Goal: Transaction & Acquisition: Purchase product/service

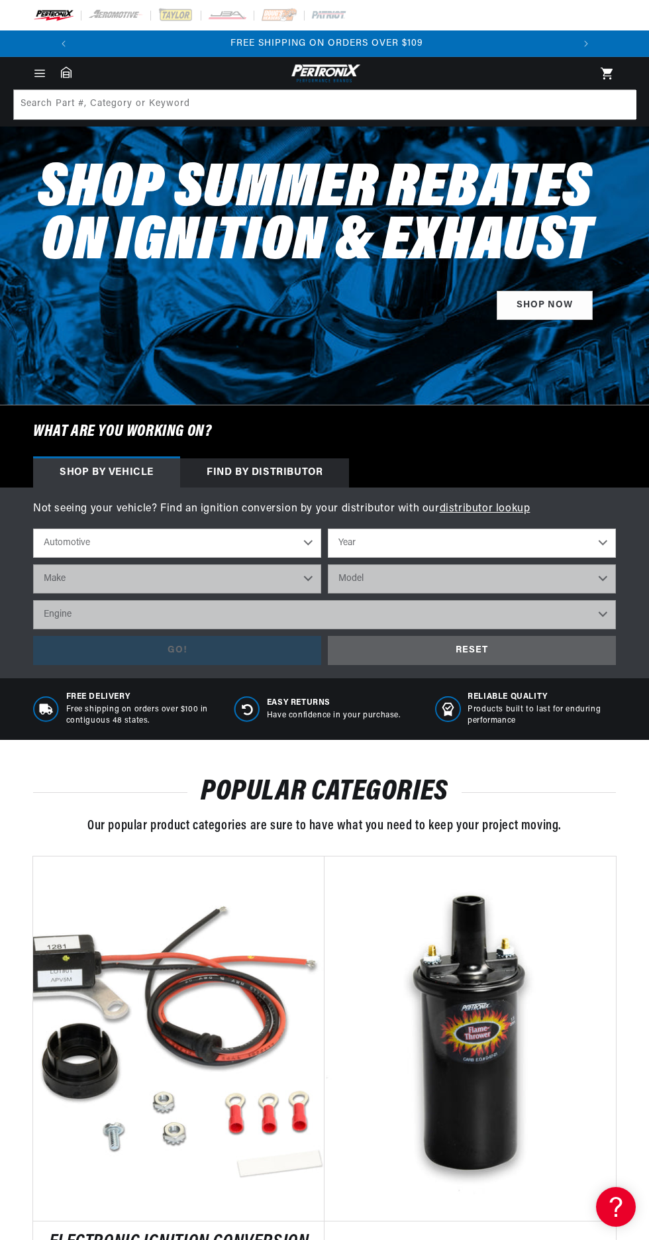
scroll to position [0, 494]
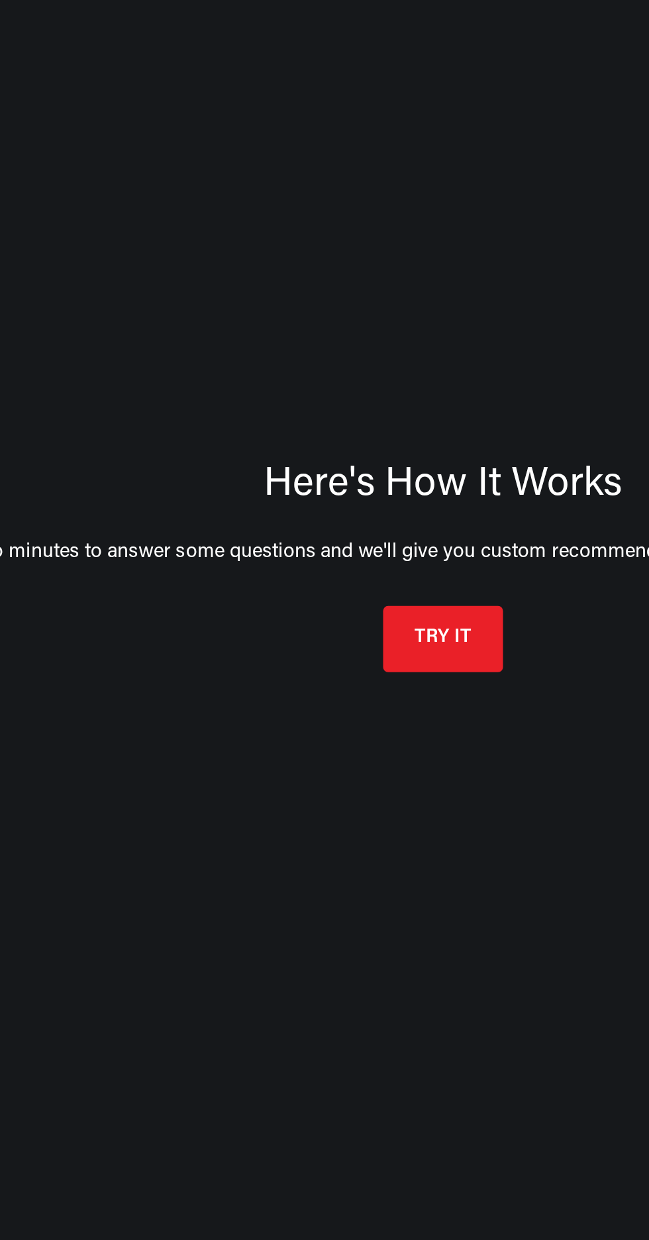
scroll to position [0, 494]
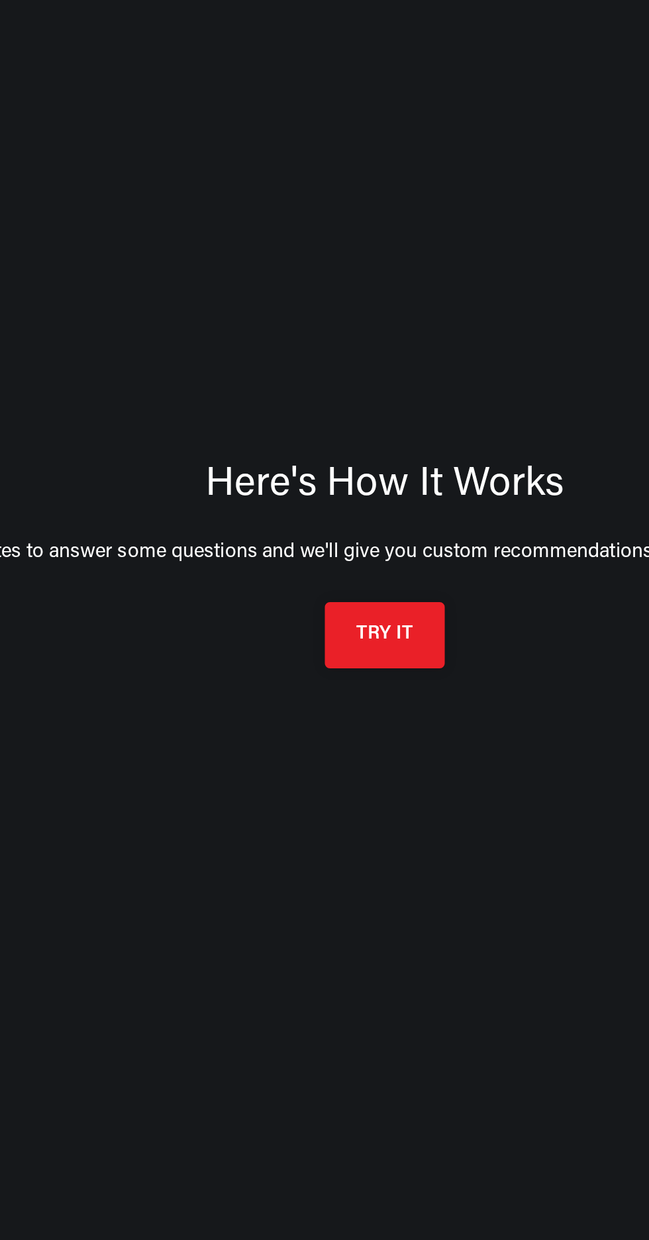
click at [321, 780] on button "TRY IT" at bounding box center [325, 780] width 64 height 35
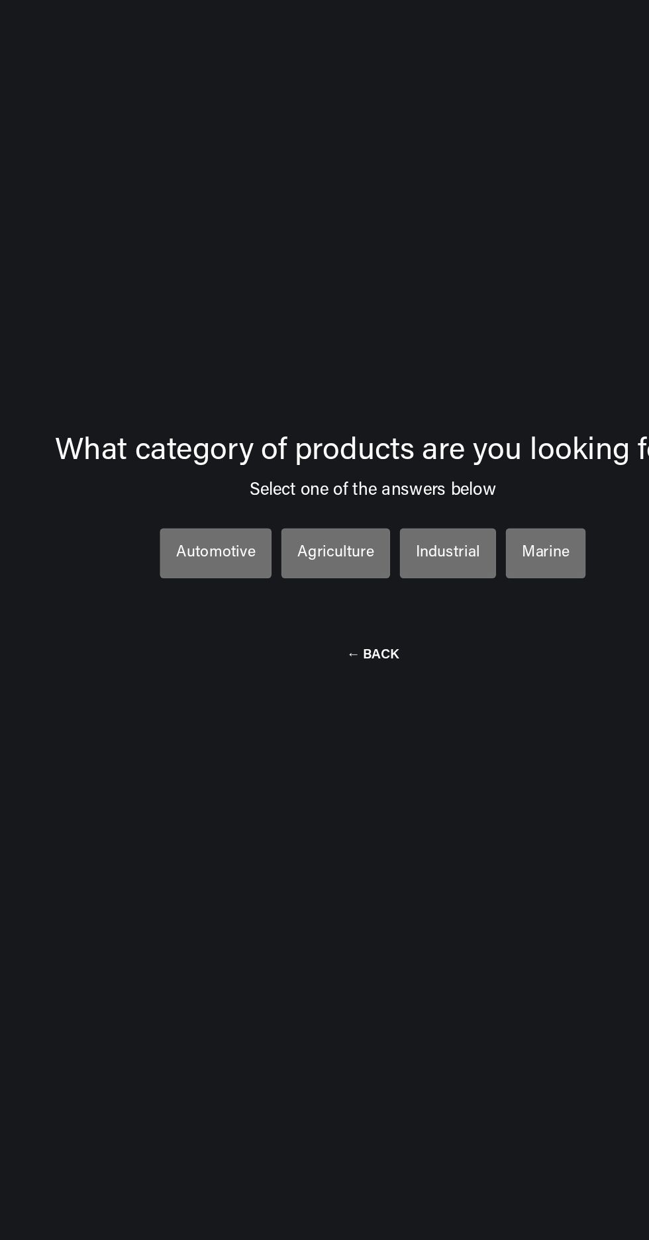
scroll to position [70, 0]
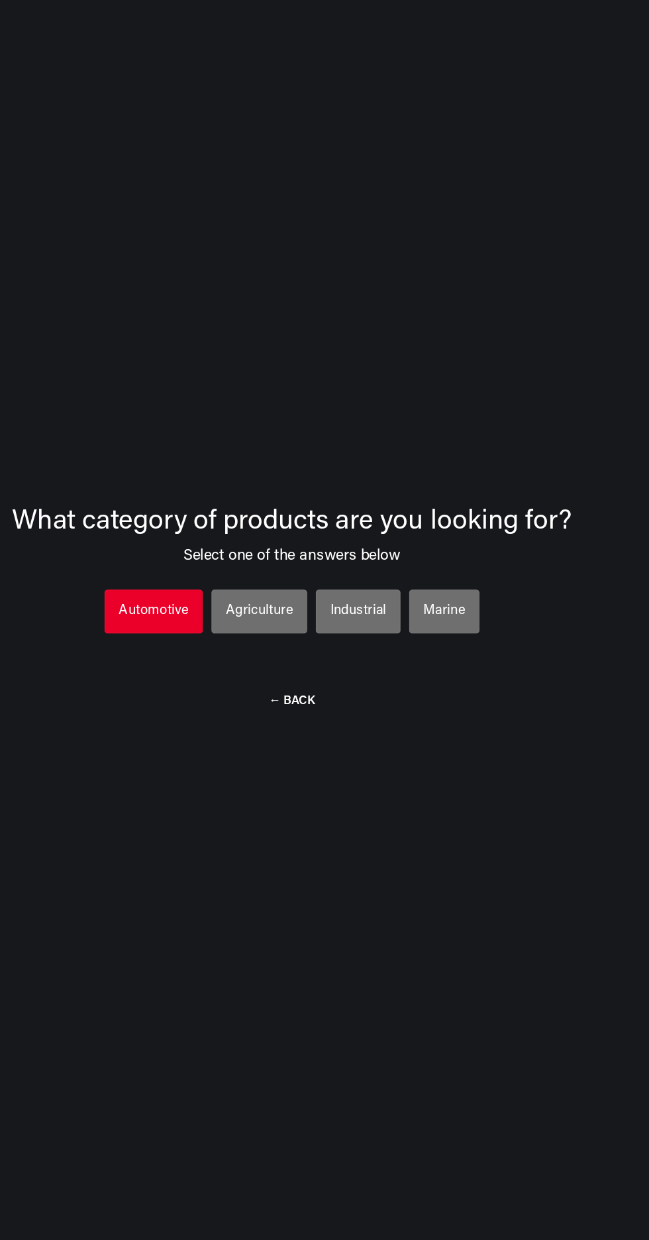
click at [205, 688] on li "Automotive Automotive Automotive" at bounding box center [216, 674] width 77 height 34
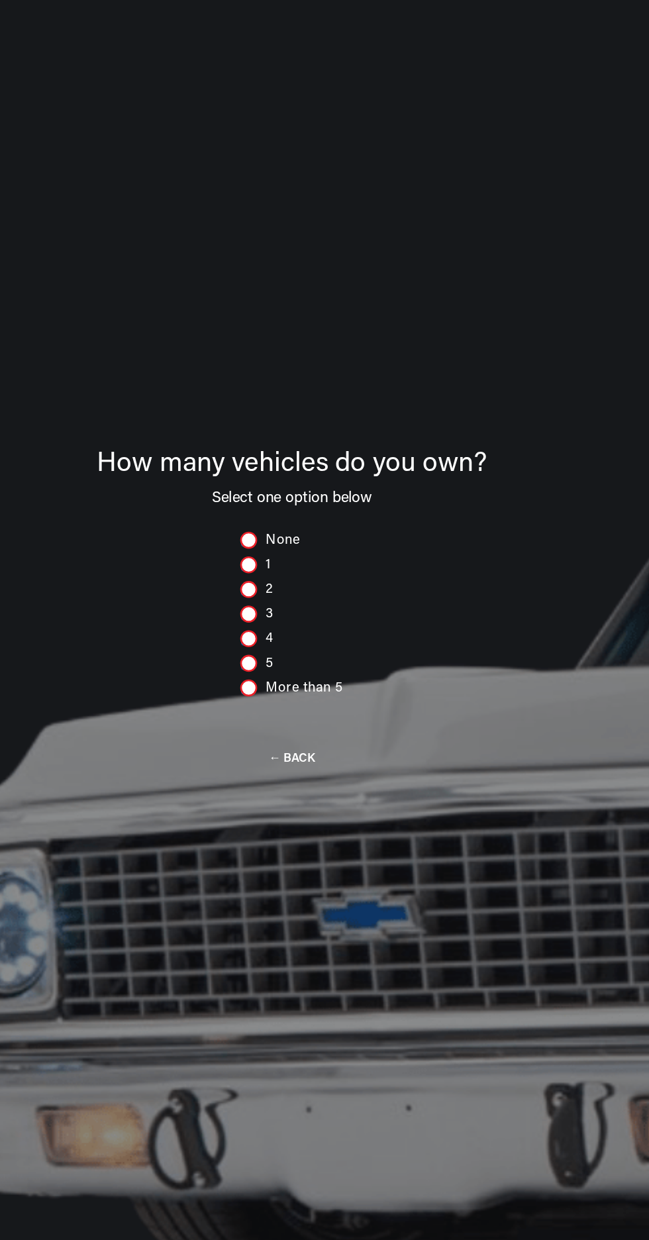
scroll to position [0, 494]
click at [292, 716] on div at bounding box center [290, 714] width 13 height 13
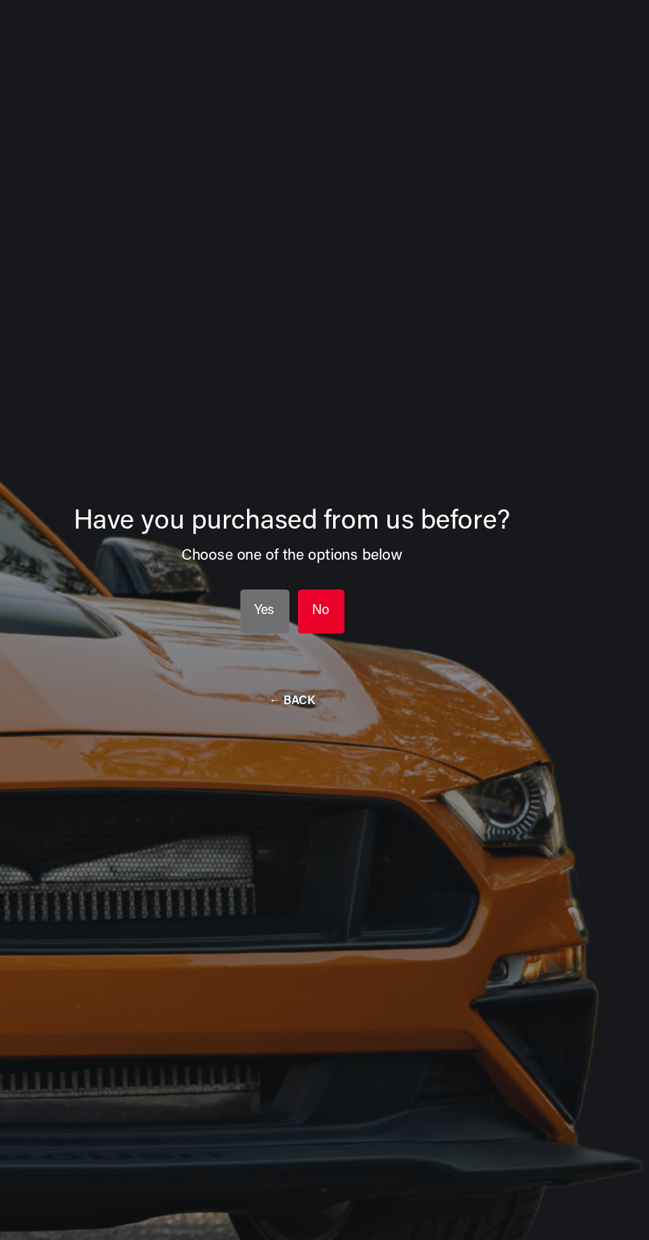
click at [348, 674] on div "No" at bounding box center [348, 674] width 14 height 17
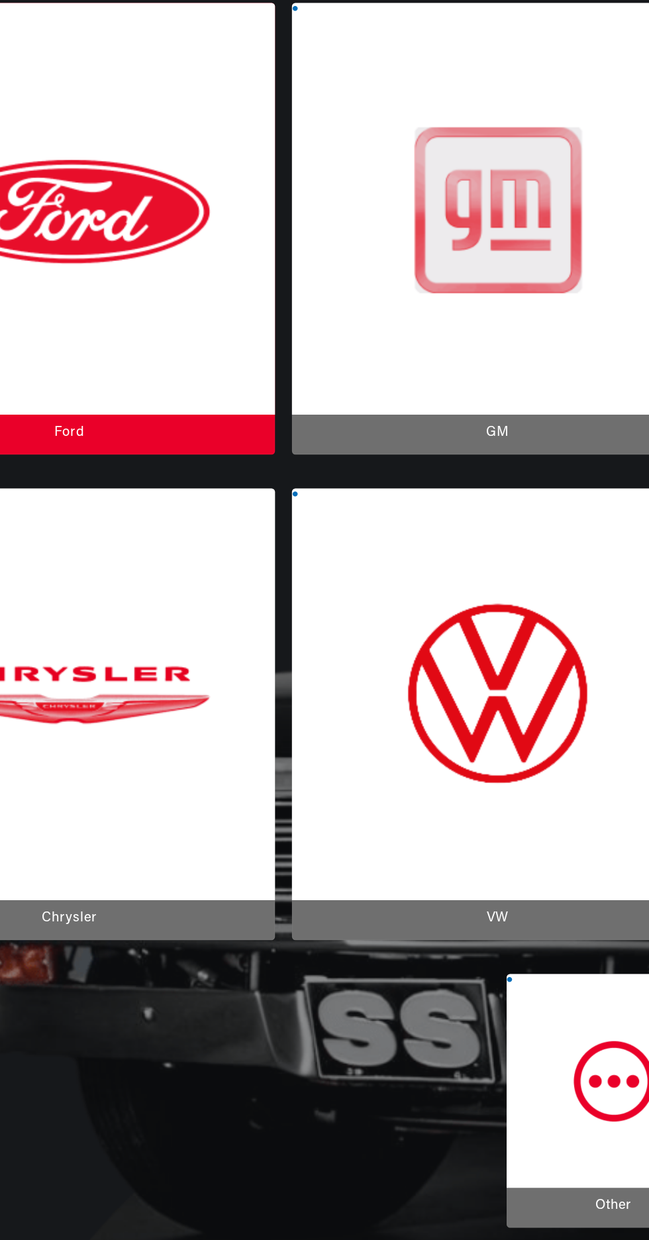
click at [203, 392] on div at bounding box center [150, 375] width 321 height 353
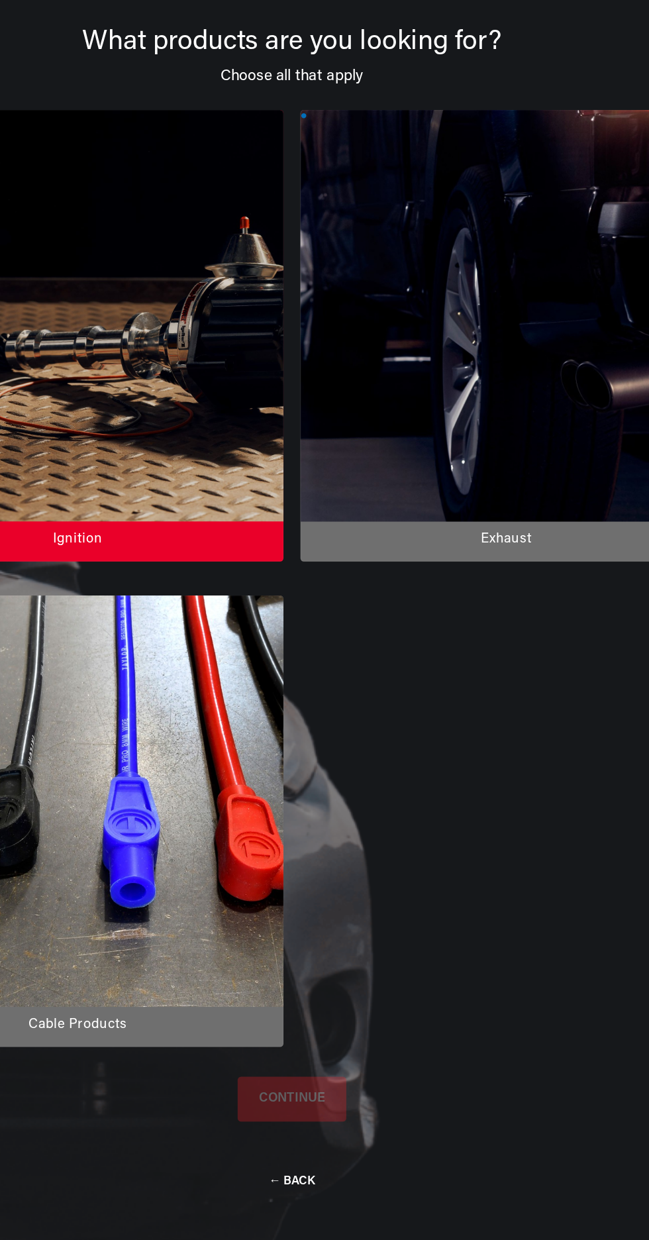
click at [204, 517] on div at bounding box center [157, 459] width 321 height 353
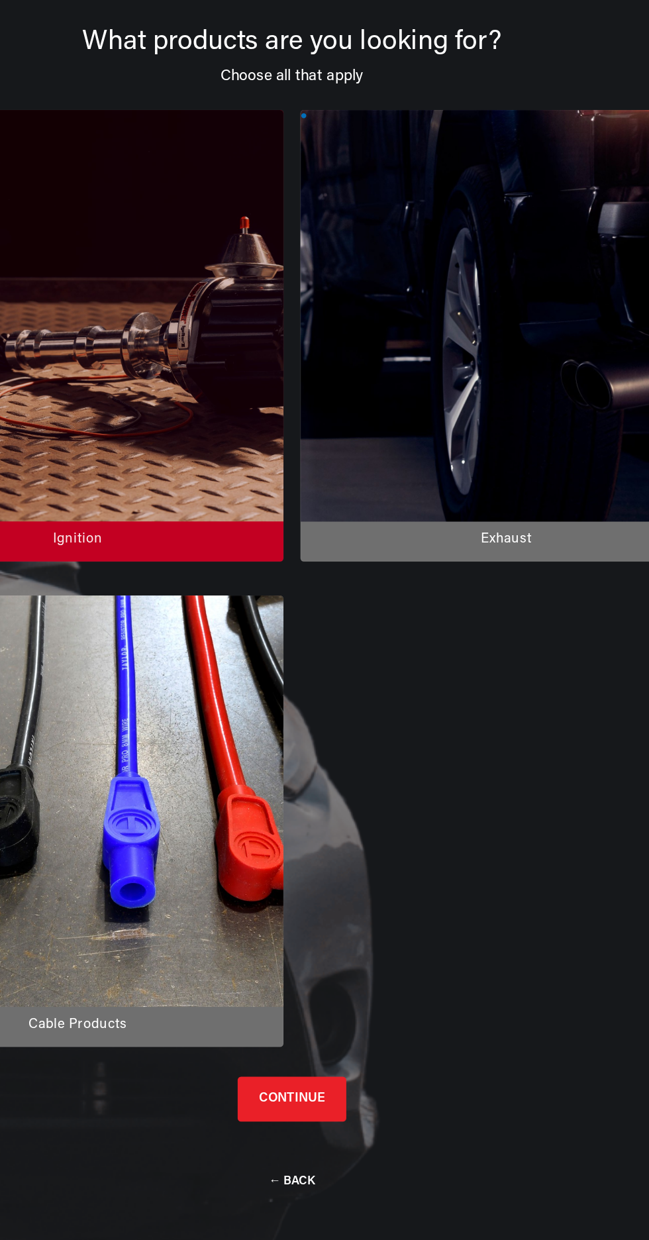
scroll to position [0, 0]
click at [331, 1054] on button "CONTINUE" at bounding box center [324, 1053] width 85 height 35
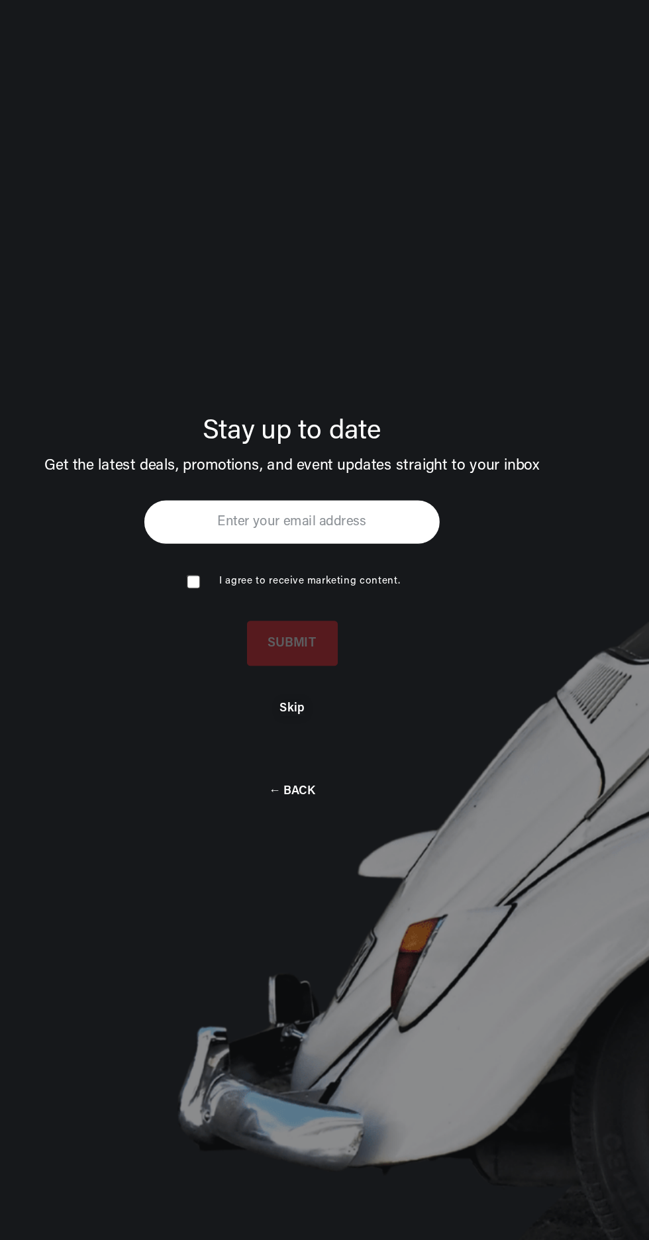
click at [330, 752] on button "Skip" at bounding box center [324, 750] width 19 height 11
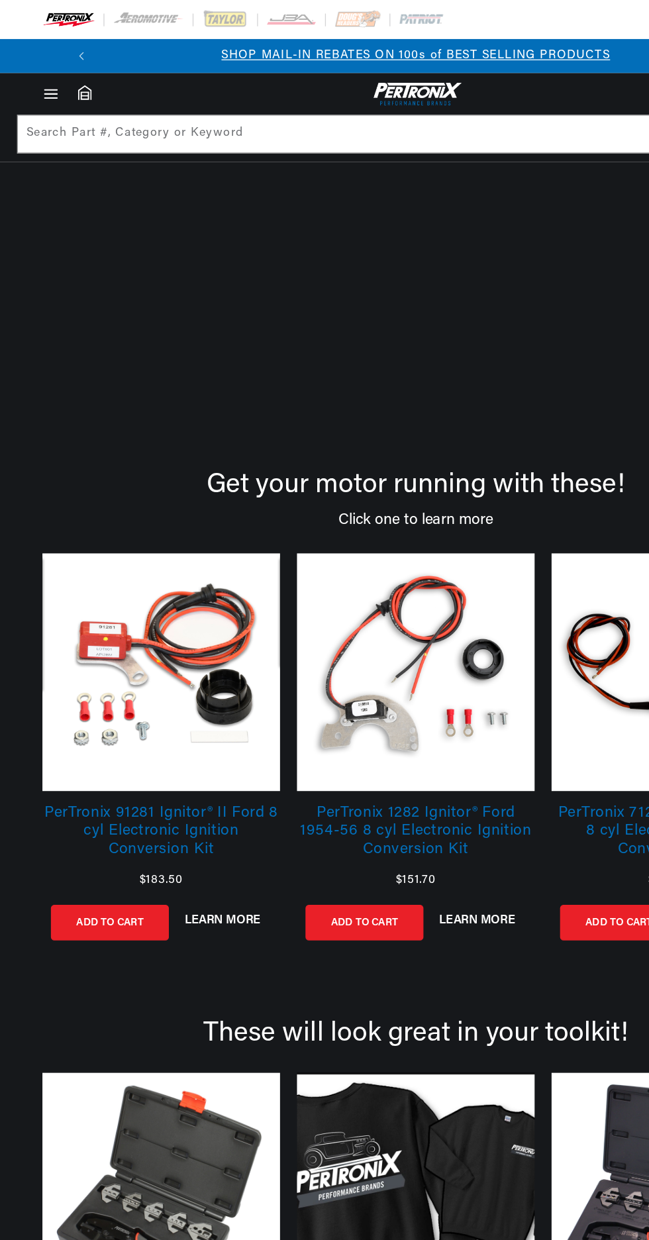
click at [125, 649] on link "PerTronix 91281 Ignitor® II Ford 8 cyl Electronic Ignition Conversion Kit" at bounding box center [126, 655] width 186 height 54
